Goal: Task Accomplishment & Management: Manage account settings

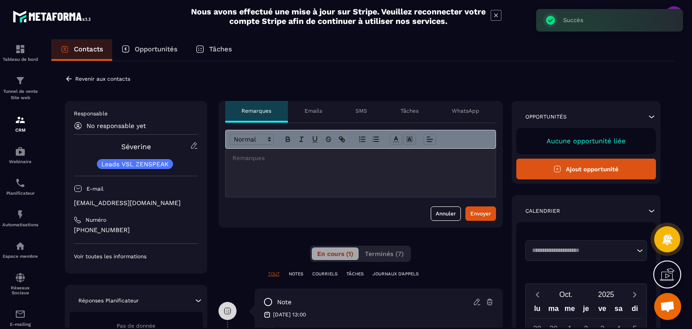
click at [66, 77] on icon at bounding box center [69, 79] width 8 height 8
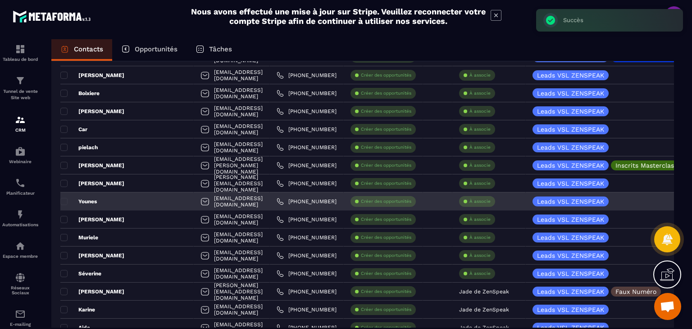
scroll to position [857, 0]
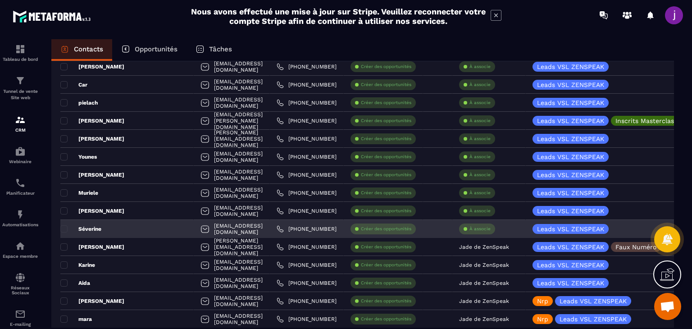
click at [476, 227] on p "À associe" at bounding box center [480, 229] width 21 height 6
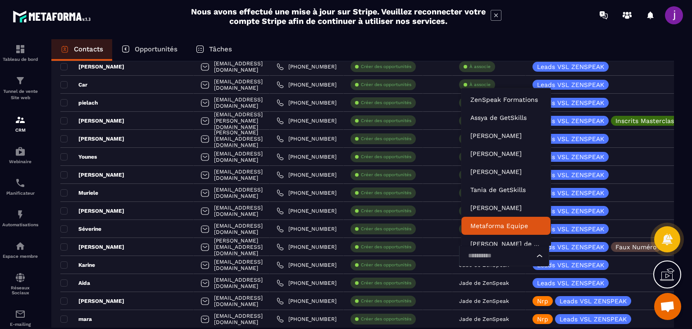
scroll to position [7, 0]
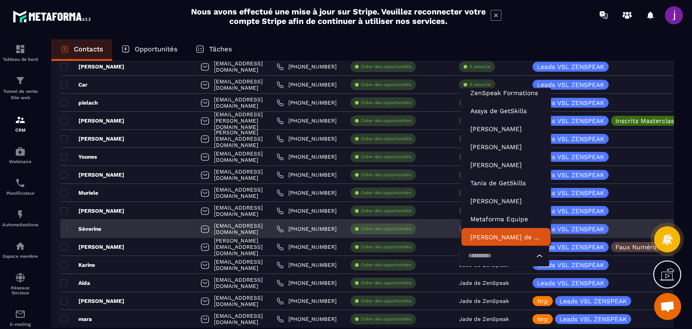
click at [476, 254] on input "Search for option" at bounding box center [499, 256] width 69 height 10
type input "****"
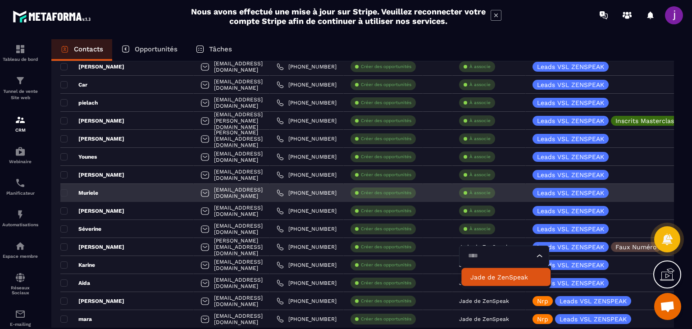
scroll to position [0, 0]
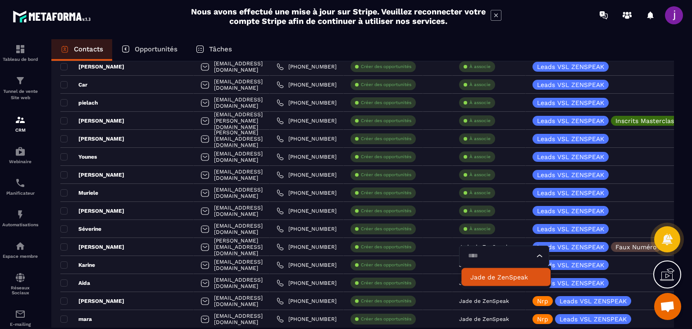
click at [496, 271] on li "Jade de ZenSpeak" at bounding box center [506, 277] width 89 height 18
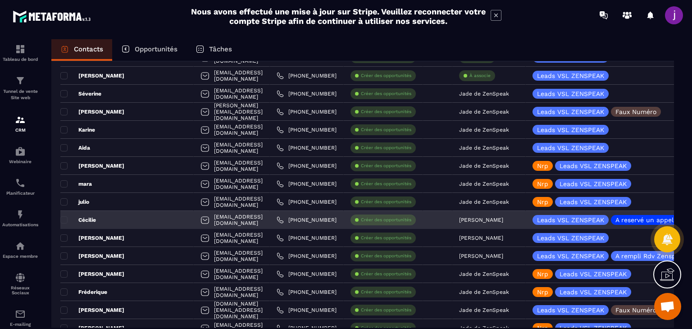
scroll to position [947, 0]
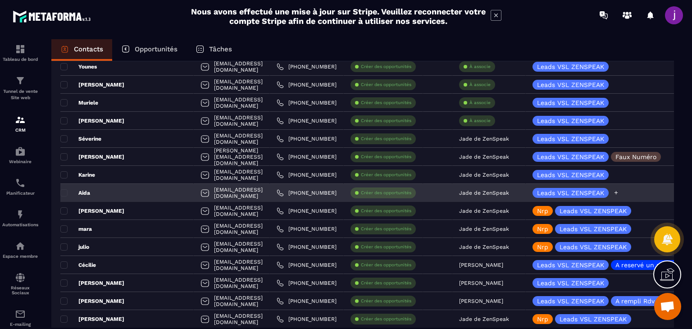
click at [618, 193] on icon at bounding box center [617, 193] width 4 height 4
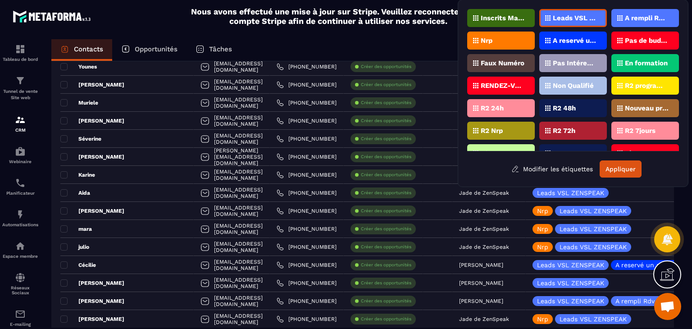
click at [503, 42] on div "Nrp" at bounding box center [502, 41] width 68 height 18
click at [623, 167] on button "Appliquer" at bounding box center [621, 169] width 42 height 17
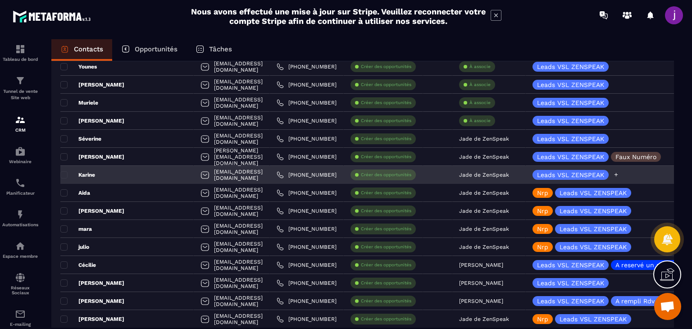
click at [615, 172] on icon at bounding box center [617, 175] width 6 height 6
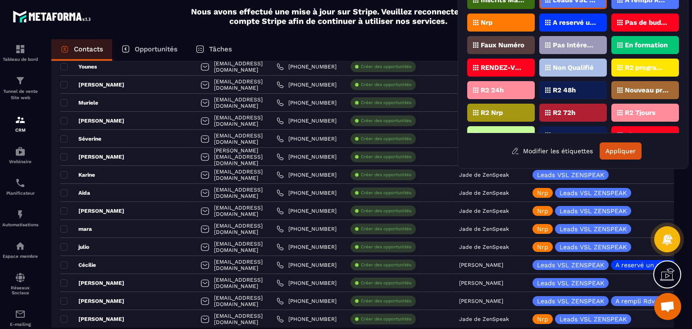
click at [495, 24] on div "Nrp" at bounding box center [502, 23] width 68 height 18
click at [627, 152] on button "Appliquer" at bounding box center [621, 150] width 42 height 17
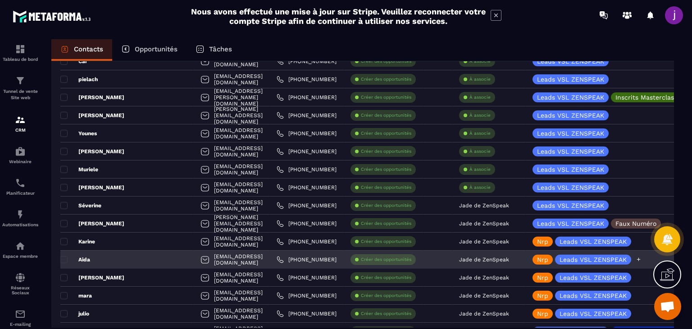
scroll to position [857, 0]
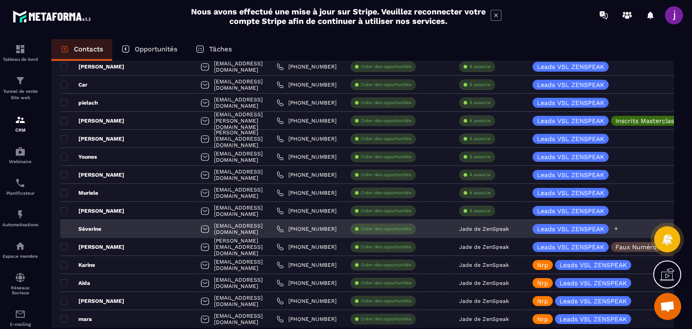
click at [616, 226] on icon at bounding box center [617, 229] width 6 height 6
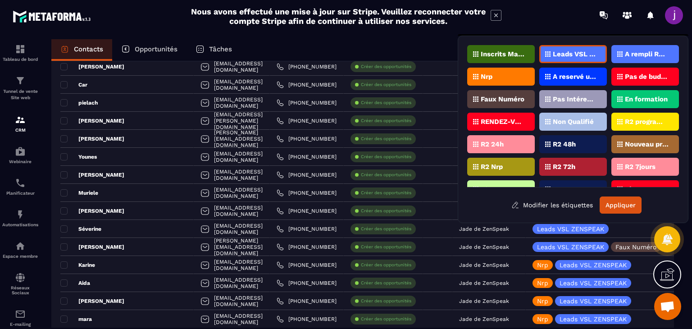
click at [496, 73] on div "Nrp" at bounding box center [502, 77] width 68 height 18
click at [609, 204] on button "Appliquer" at bounding box center [621, 205] width 42 height 17
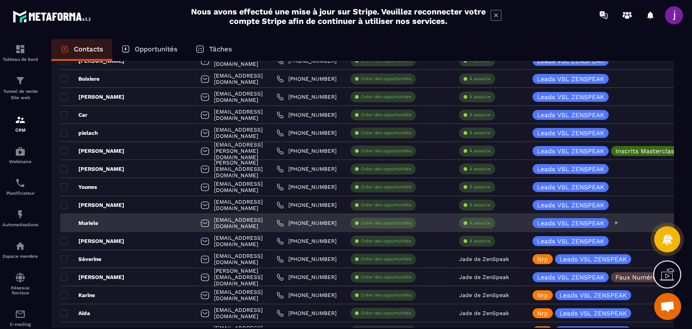
scroll to position [812, 0]
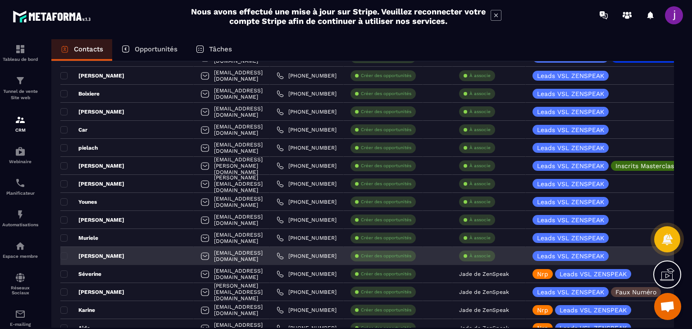
click at [121, 254] on div "[PERSON_NAME]" at bounding box center [126, 256] width 133 height 18
